Goal: Transaction & Acquisition: Book appointment/travel/reservation

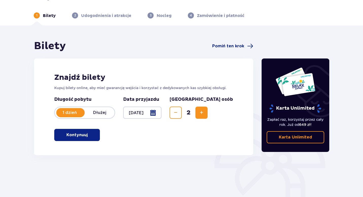
scroll to position [8, 0]
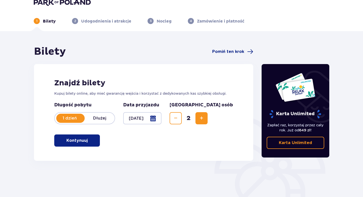
click at [79, 143] on p "Kontynuuj" at bounding box center [76, 141] width 21 height 6
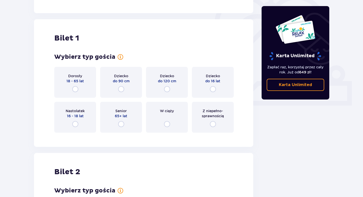
scroll to position [169, 0]
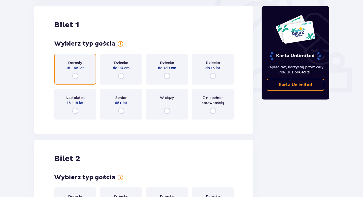
click at [76, 76] on input "radio" at bounding box center [75, 76] width 6 height 6
radio input "true"
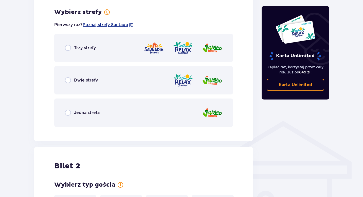
scroll to position [293, 0]
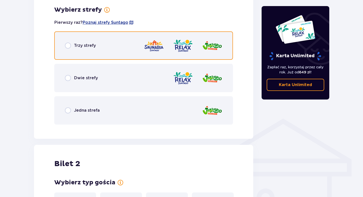
click at [69, 46] on input "radio" at bounding box center [68, 46] width 6 height 6
radio input "true"
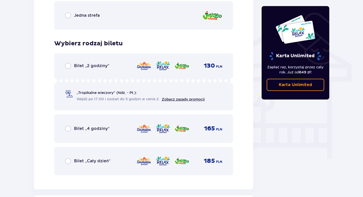
scroll to position [387, 0]
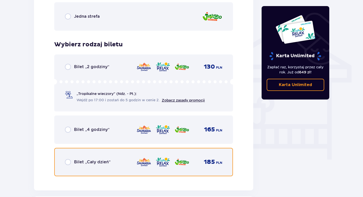
click at [67, 163] on input "radio" at bounding box center [68, 162] width 6 height 6
radio input "true"
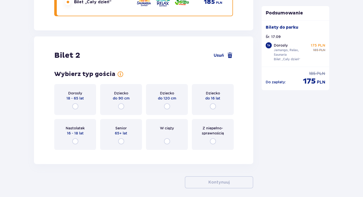
scroll to position [566, 0]
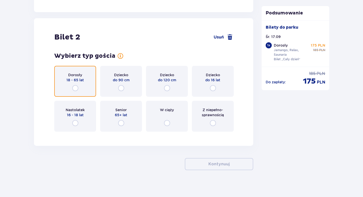
click at [78, 91] on input "radio" at bounding box center [75, 88] width 6 height 6
radio input "true"
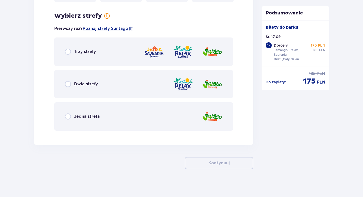
scroll to position [698, 0]
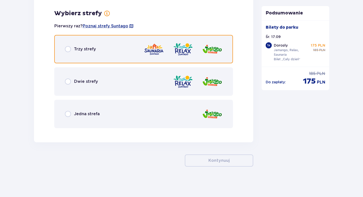
click at [68, 48] on input "radio" at bounding box center [68, 49] width 6 height 6
radio input "true"
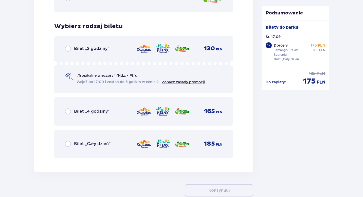
scroll to position [830, 0]
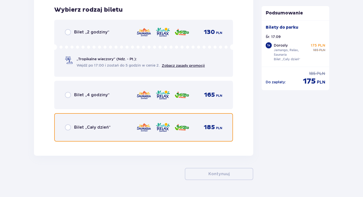
click at [66, 127] on input "radio" at bounding box center [68, 127] width 6 height 6
radio input "true"
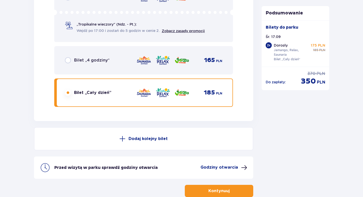
scroll to position [895, 0]
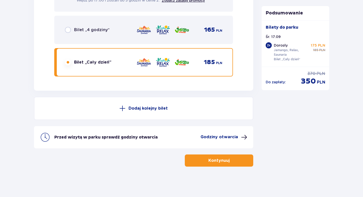
click at [222, 157] on button "Kontynuuj" at bounding box center [219, 161] width 68 height 12
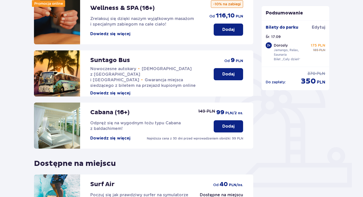
scroll to position [33, 0]
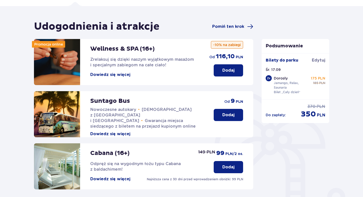
click at [226, 116] on p "Dodaj" at bounding box center [228, 115] width 12 height 6
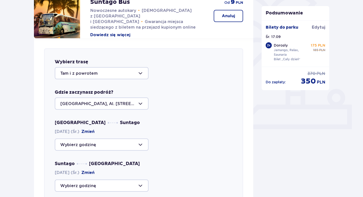
scroll to position [133, 0]
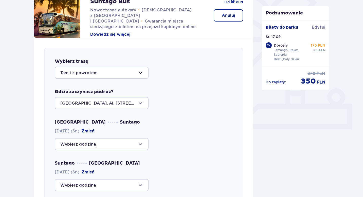
click at [142, 70] on div at bounding box center [102, 73] width 94 height 12
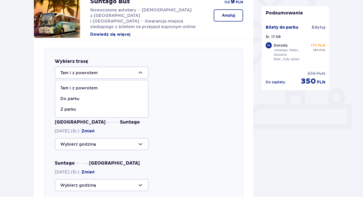
click at [140, 70] on div at bounding box center [102, 73] width 94 height 12
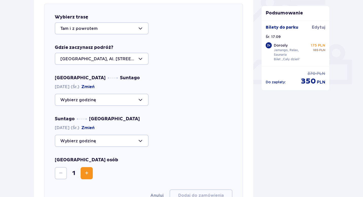
scroll to position [177, 0]
click at [139, 27] on div at bounding box center [102, 29] width 94 height 12
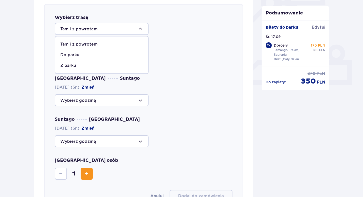
click at [115, 44] on div "Tam i z powrotem" at bounding box center [101, 45] width 83 height 6
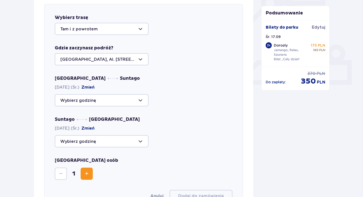
click at [136, 99] on div at bounding box center [102, 100] width 94 height 12
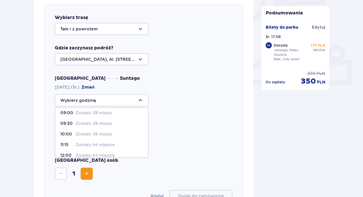
scroll to position [0, 0]
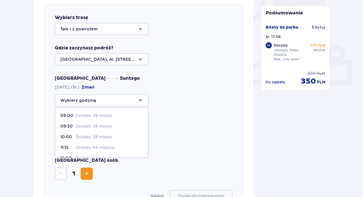
click at [105, 115] on p "Zostało 38 miejsc" at bounding box center [94, 116] width 37 height 6
type input "09:00"
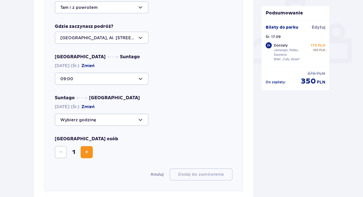
scroll to position [206, 0]
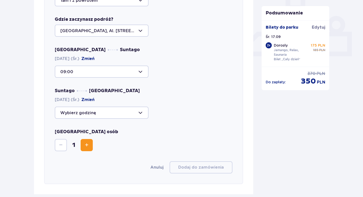
click at [139, 114] on div at bounding box center [102, 113] width 94 height 12
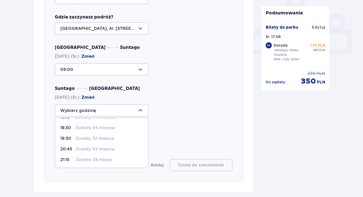
scroll to position [247, 0]
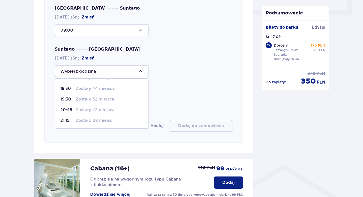
click at [103, 120] on p "Zostało 38 miejsc" at bounding box center [94, 121] width 37 height 6
type input "21:15"
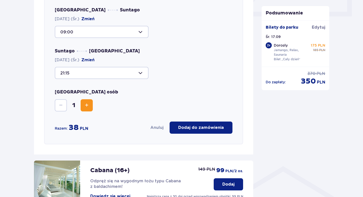
scroll to position [245, 0]
click at [89, 105] on span "Increase" at bounding box center [87, 106] width 6 height 6
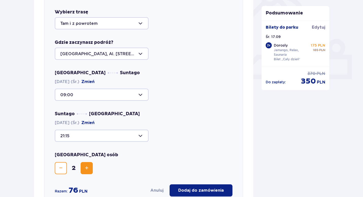
scroll to position [182, 0]
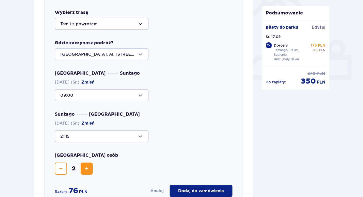
click at [141, 95] on div at bounding box center [102, 95] width 94 height 12
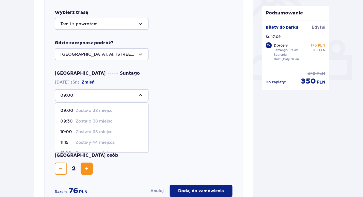
click at [170, 101] on div "09:00 09:00 Zostało 38 miejsc 09:30 Zostało 38 miejsc 10:00 Zostało 38 miejsc 1…" at bounding box center [144, 95] width 178 height 12
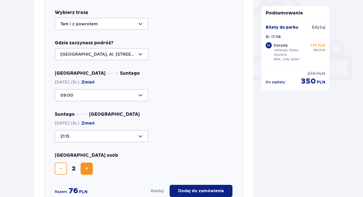
scroll to position [188, 0]
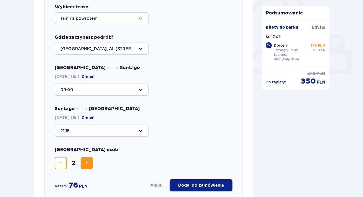
click at [142, 130] on div at bounding box center [102, 131] width 94 height 12
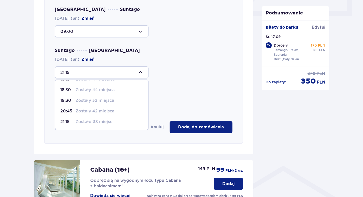
scroll to position [245, 0]
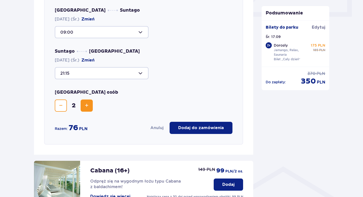
click at [158, 70] on div "21:15" at bounding box center [144, 73] width 178 height 12
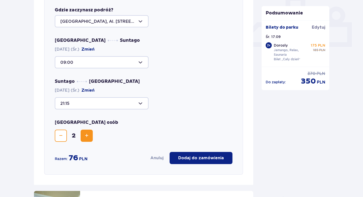
scroll to position [221, 0]
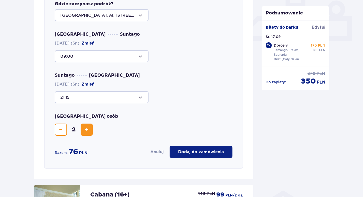
click at [206, 150] on p "Dodaj do zamówienia" at bounding box center [201, 152] width 46 height 6
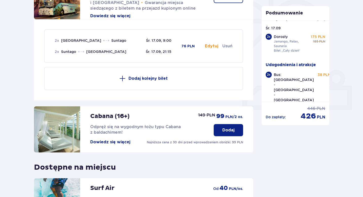
scroll to position [152, 0]
